Goal: Consume media (video, audio): Consume media (video, audio)

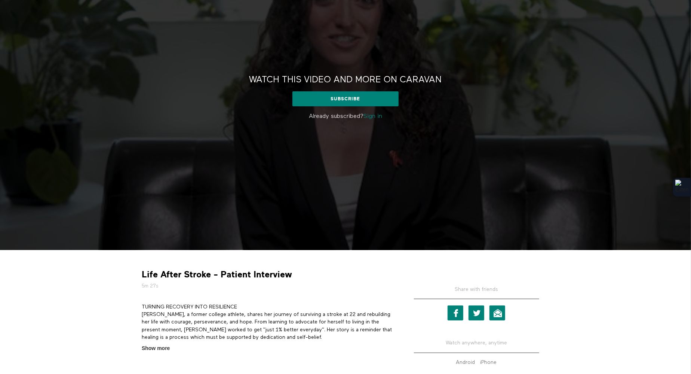
scroll to position [73, 0]
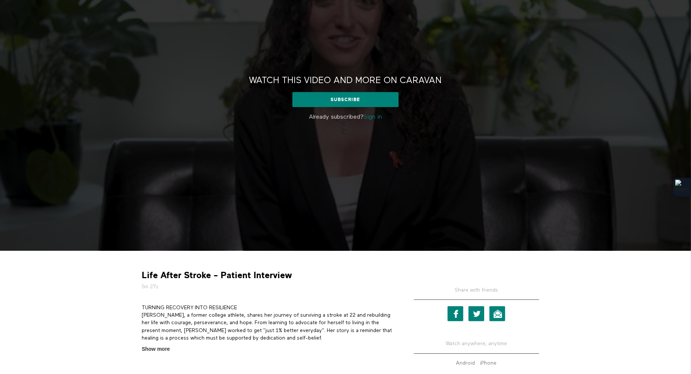
click at [369, 115] on link "Sign in" at bounding box center [373, 117] width 19 height 6
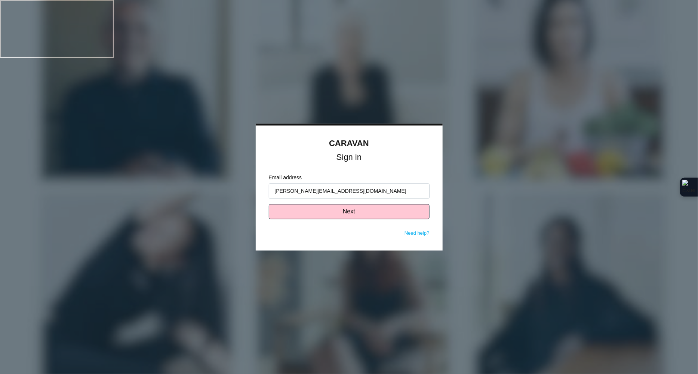
type input "[PERSON_NAME][EMAIL_ADDRESS][DOMAIN_NAME]"
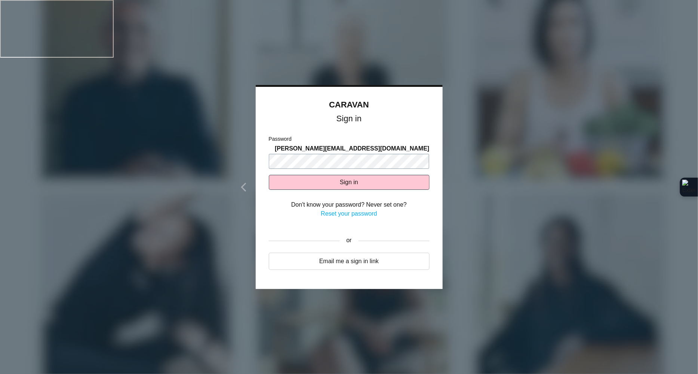
click at [269, 175] on button "Sign in" at bounding box center [349, 182] width 161 height 15
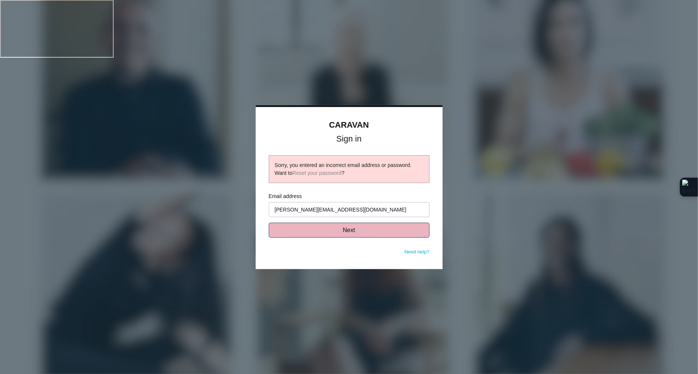
click at [371, 232] on button "Next" at bounding box center [349, 230] width 161 height 15
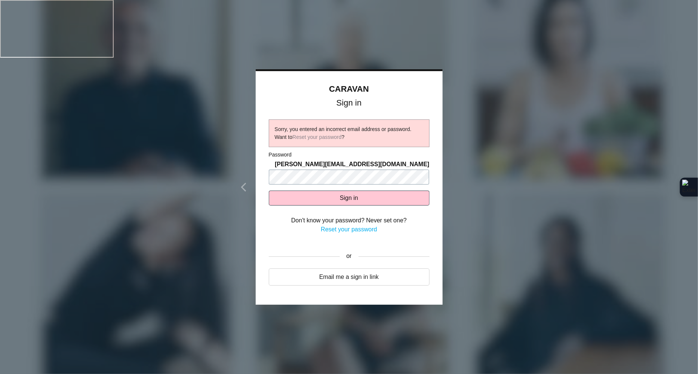
click at [368, 174] on form "Password sarah.jaheny@greenspacehealth.com Sign in Don't know your password? Ne…" at bounding box center [349, 196] width 161 height 91
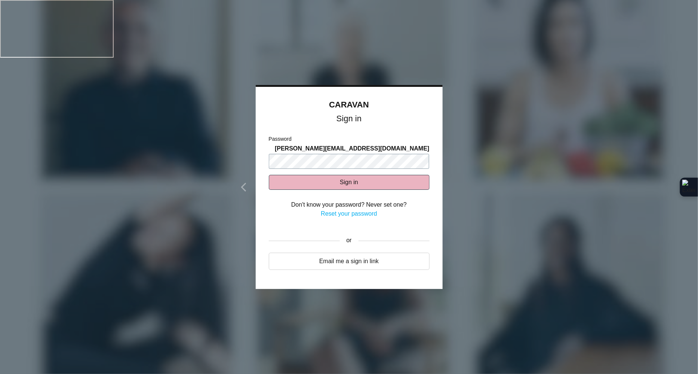
click at [269, 175] on button "Sign in" at bounding box center [349, 182] width 161 height 15
